Goal: Book appointment/travel/reservation

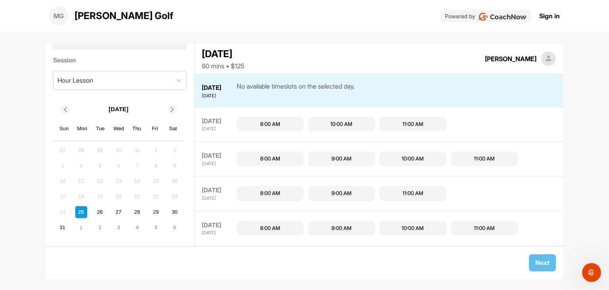
click at [173, 107] on icon at bounding box center [172, 109] width 5 height 5
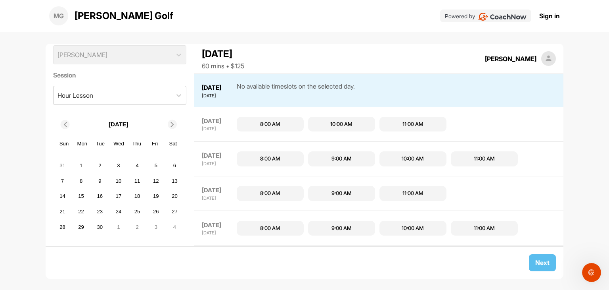
click at [172, 123] on icon at bounding box center [172, 124] width 5 height 5
click at [170, 127] on div at bounding box center [172, 124] width 9 height 9
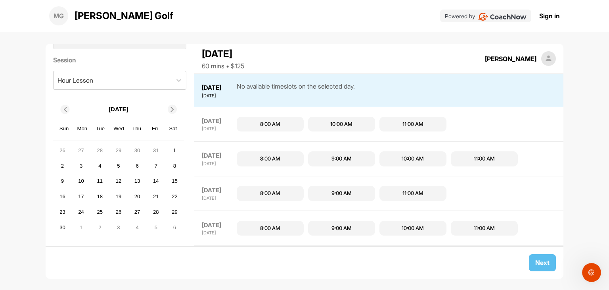
click at [172, 112] on div at bounding box center [172, 109] width 9 height 9
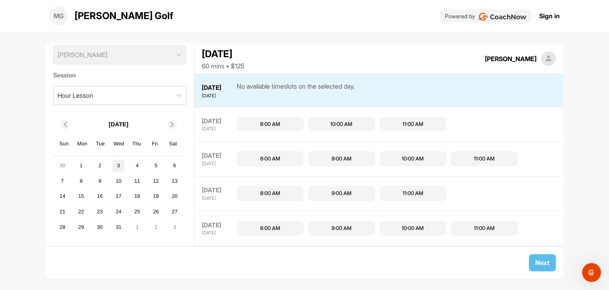
click at [120, 163] on div "3" at bounding box center [119, 166] width 12 height 12
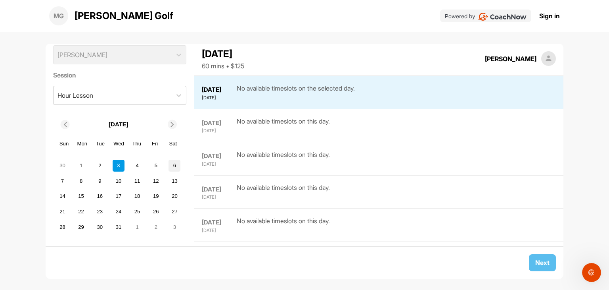
click at [171, 165] on div "6" at bounding box center [175, 166] width 12 height 12
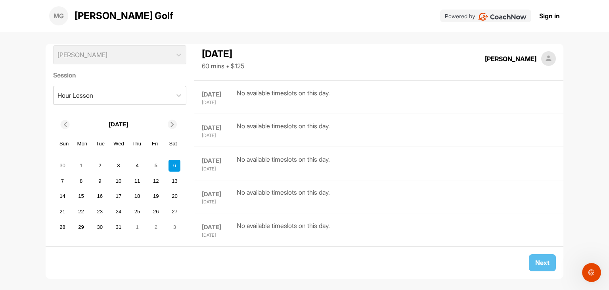
scroll to position [1017, 0]
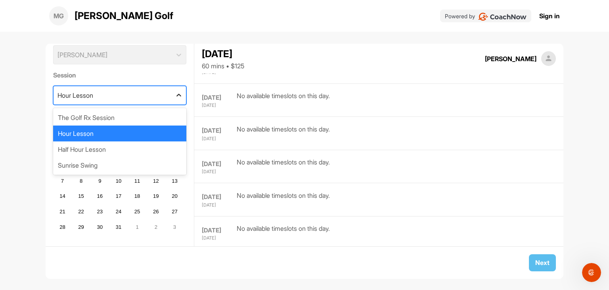
click at [172, 90] on div at bounding box center [179, 95] width 14 height 14
click at [156, 119] on div "The Golf Rx Session" at bounding box center [120, 118] width 134 height 16
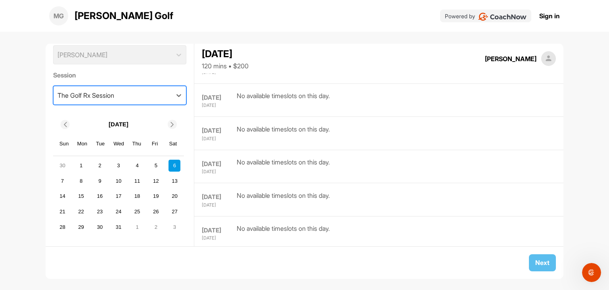
scroll to position [900, 0]
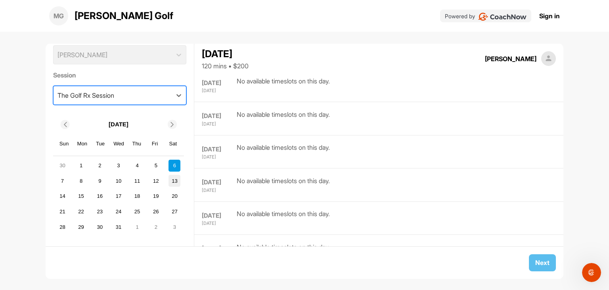
click at [174, 177] on div "13" at bounding box center [175, 181] width 12 height 12
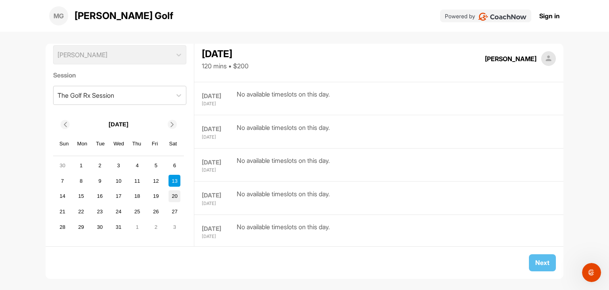
click at [176, 196] on div "20" at bounding box center [175, 196] width 12 height 12
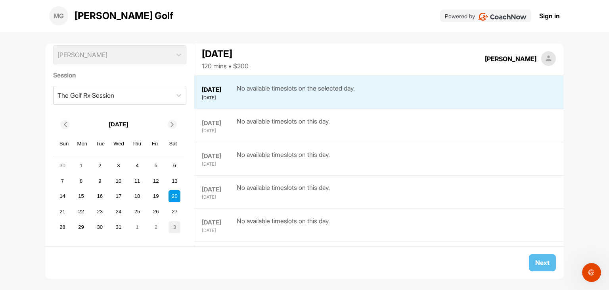
click at [173, 226] on div "3" at bounding box center [175, 227] width 12 height 12
